Goal: Transaction & Acquisition: Download file/media

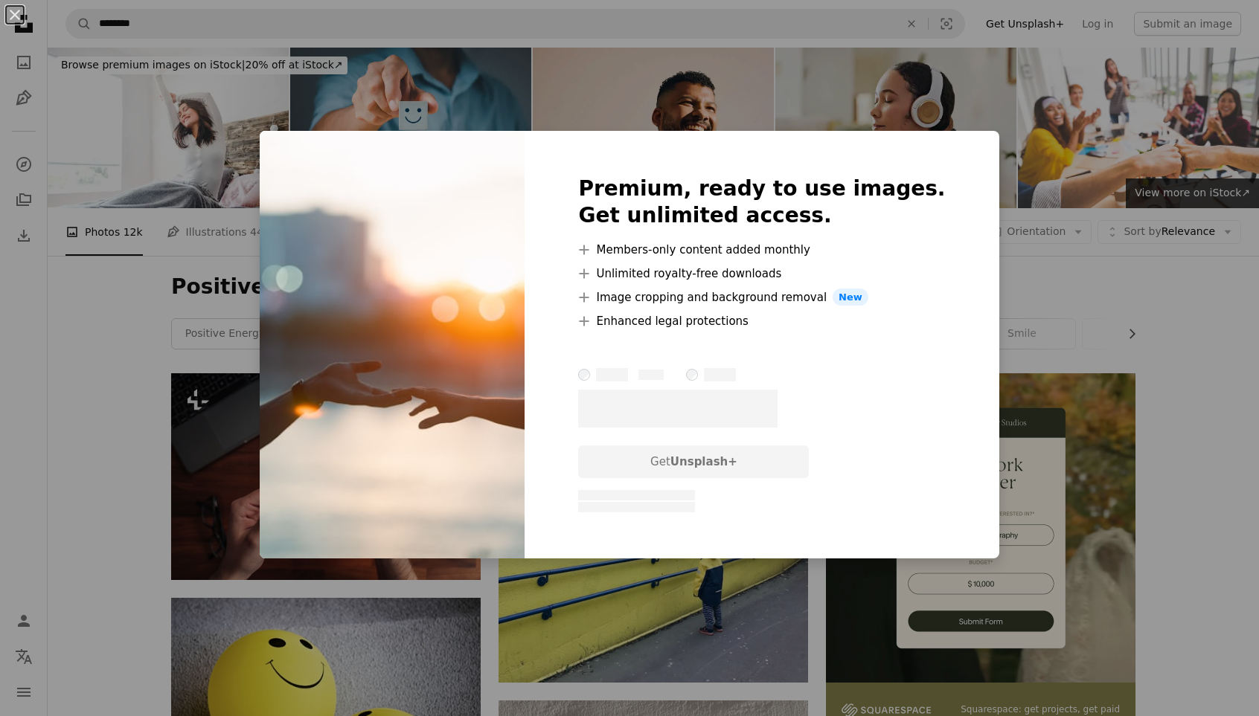
scroll to position [2901, 0]
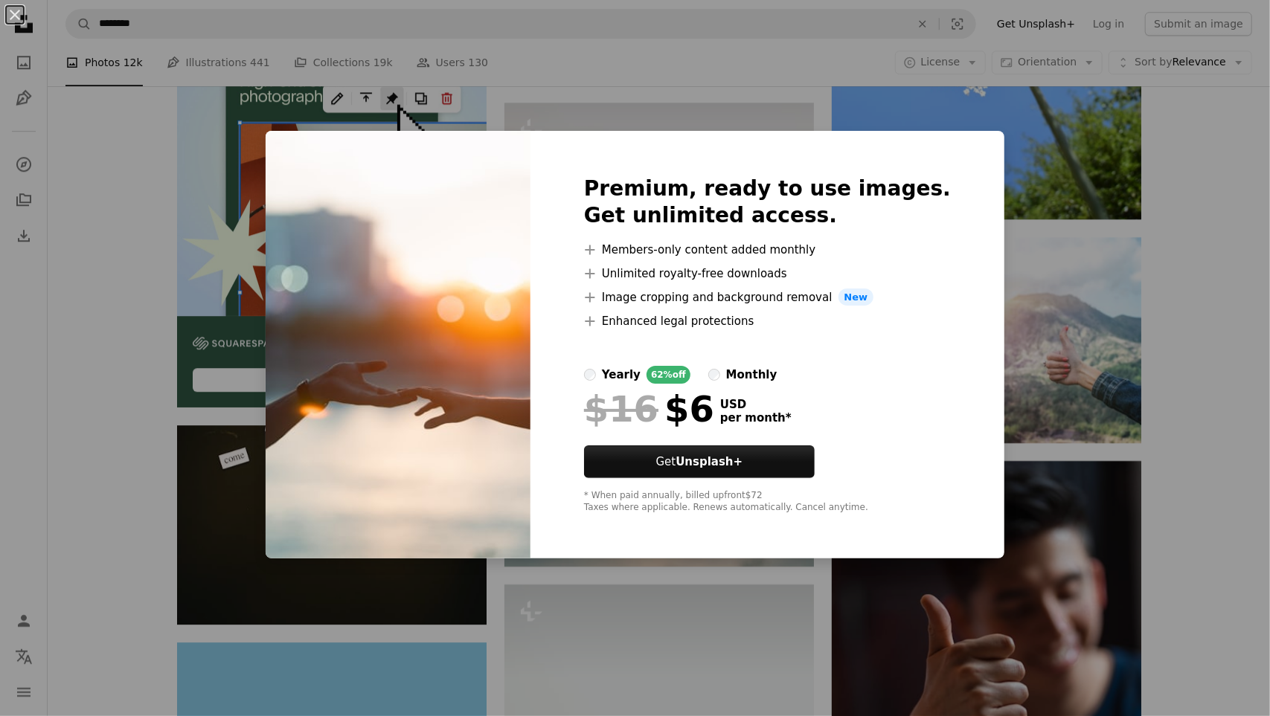
click at [1044, 460] on div "An X shape Premium, ready to use images. Get unlimited access. A plus sign Memb…" at bounding box center [635, 358] width 1270 height 716
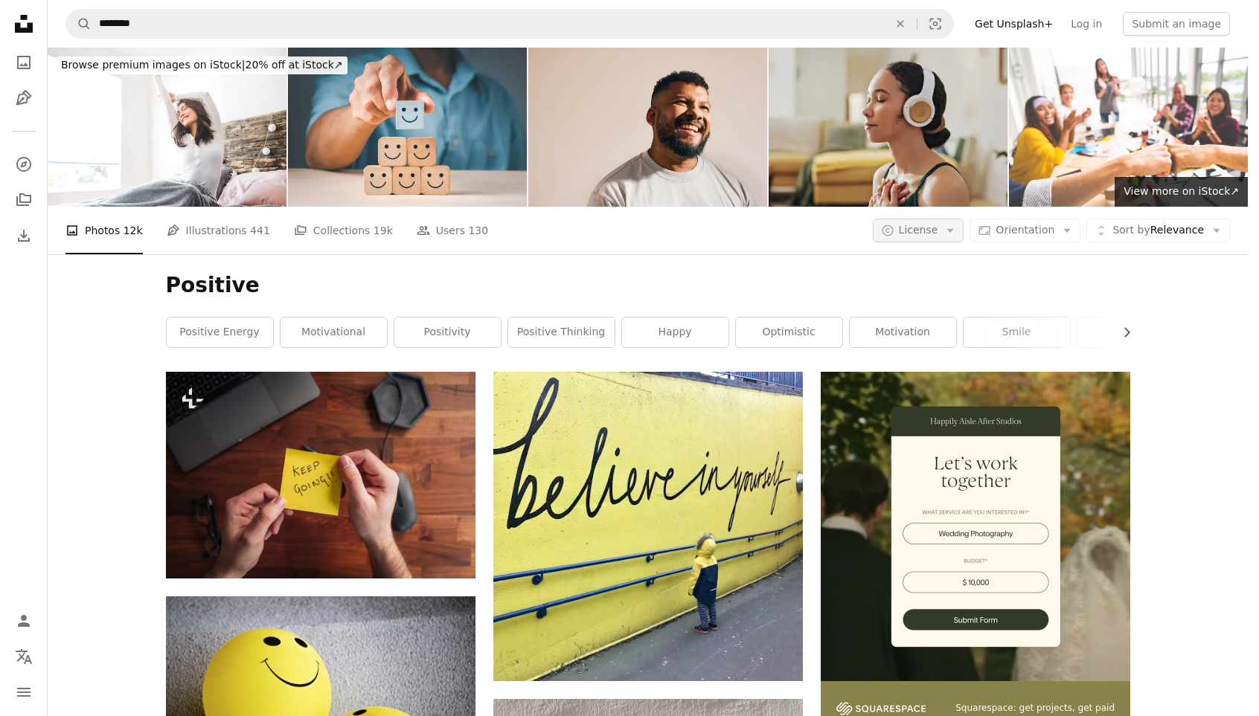
scroll to position [2529, 0]
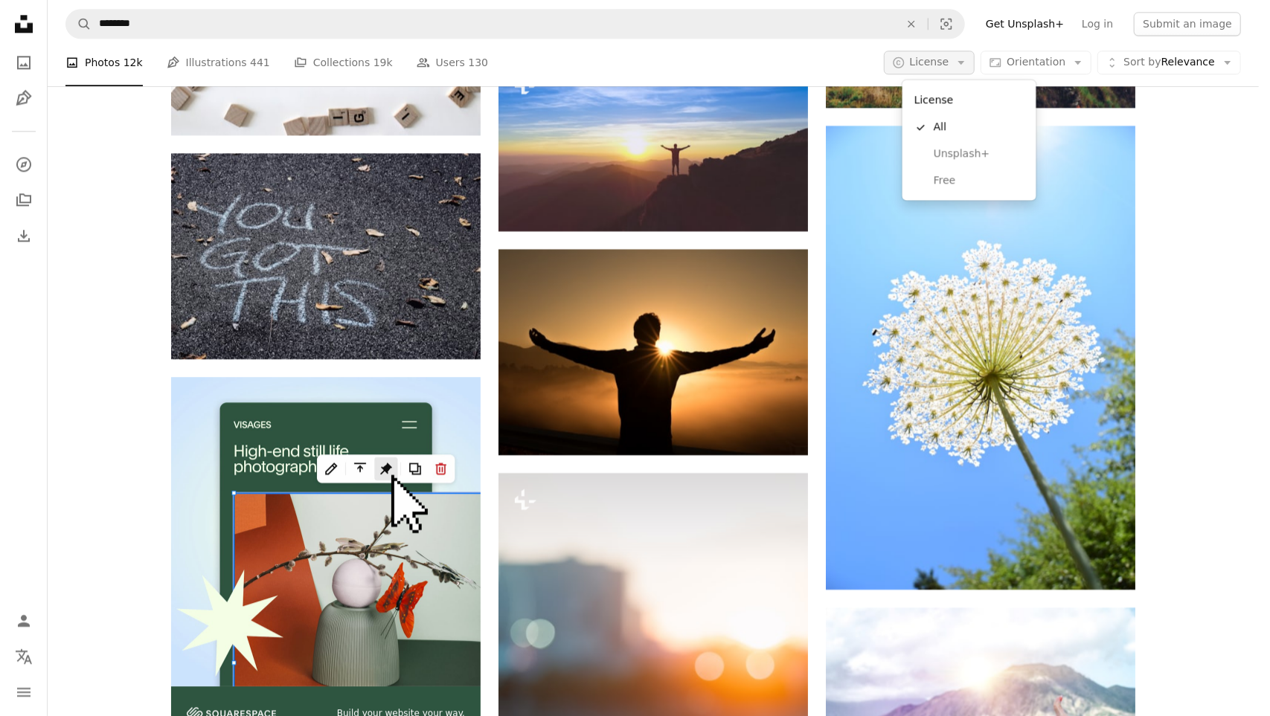
click at [964, 63] on button "A copyright icon © License Arrow down" at bounding box center [929, 63] width 91 height 24
click at [960, 172] on link "Free" at bounding box center [969, 180] width 122 height 27
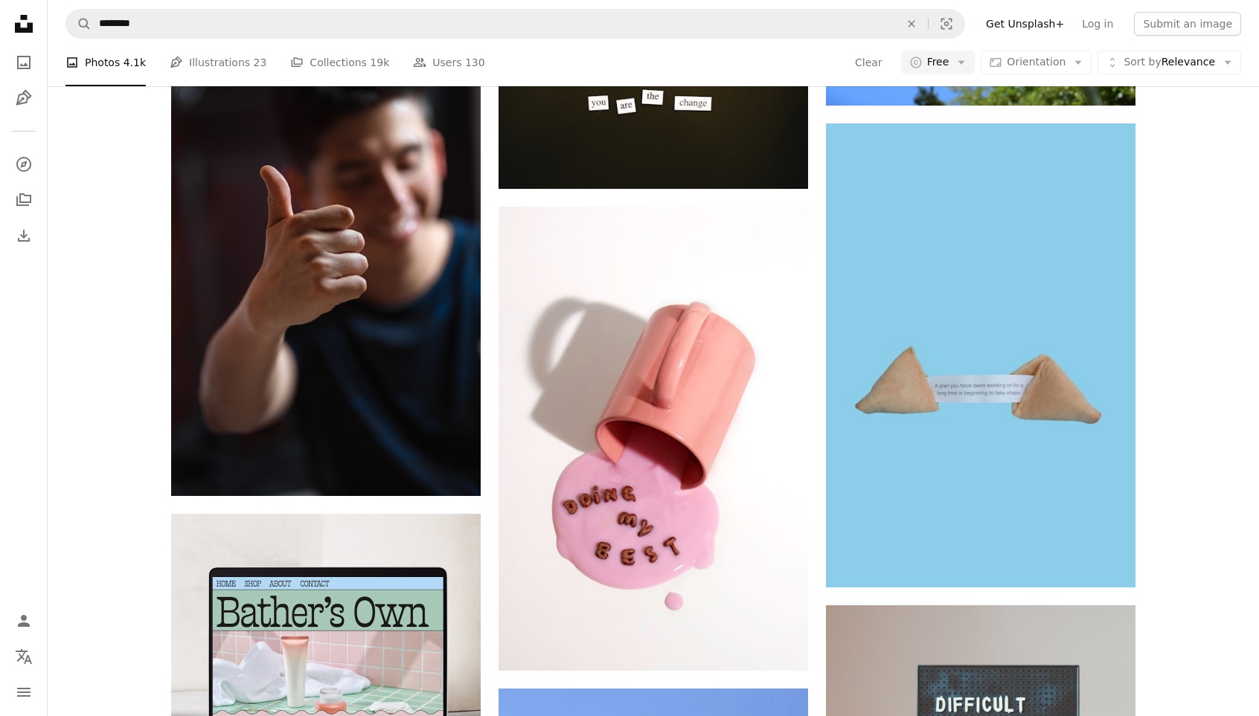
scroll to position [1116, 0]
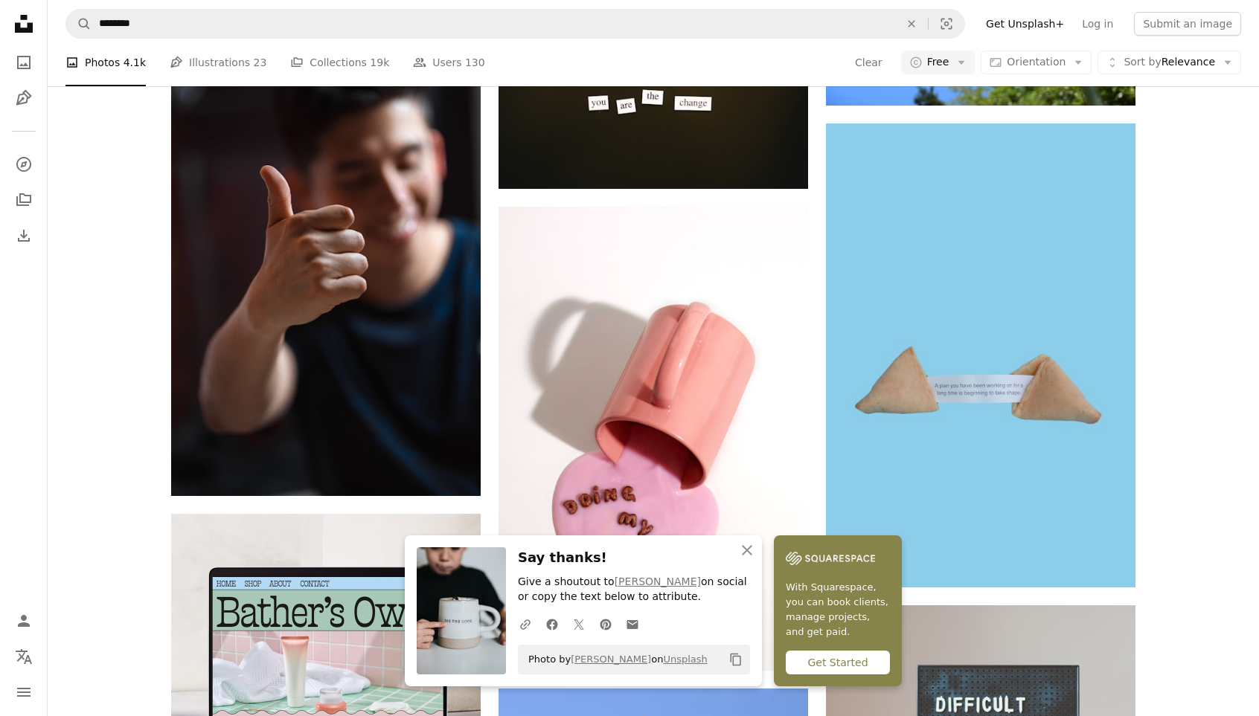
click at [729, 663] on icon "Copy content" at bounding box center [735, 659] width 13 height 13
